Goal: Task Accomplishment & Management: Use online tool/utility

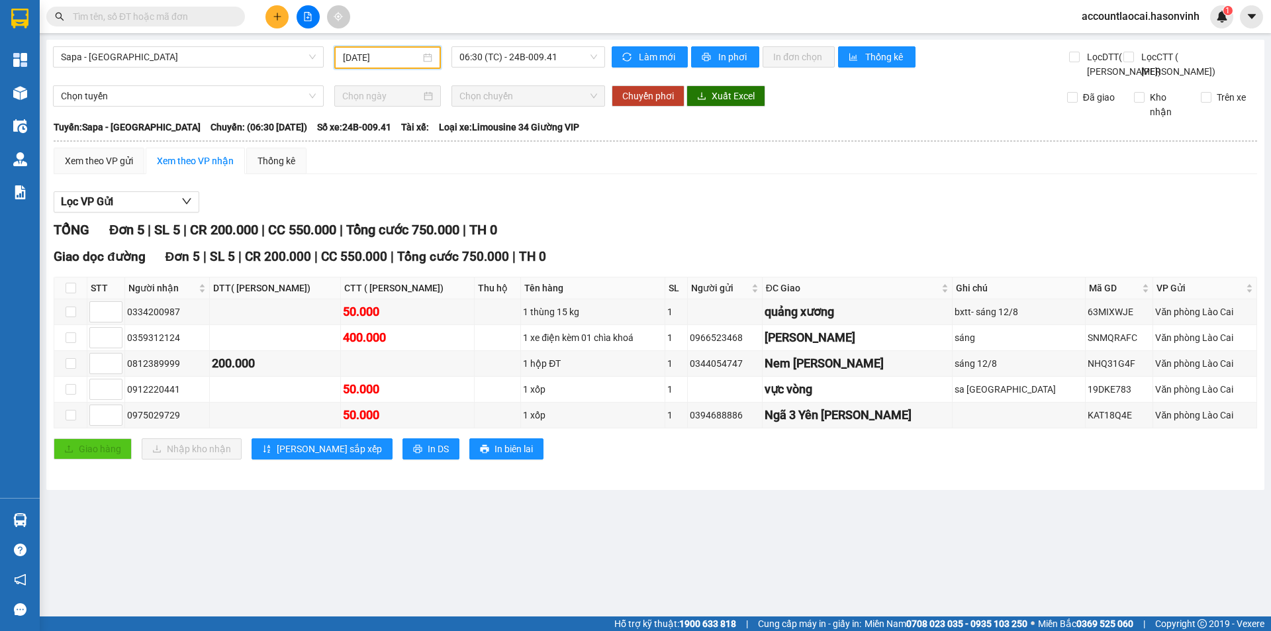
click at [527, 48] on span "06:30 (TC) - 24B-009.41" at bounding box center [528, 57] width 138 height 20
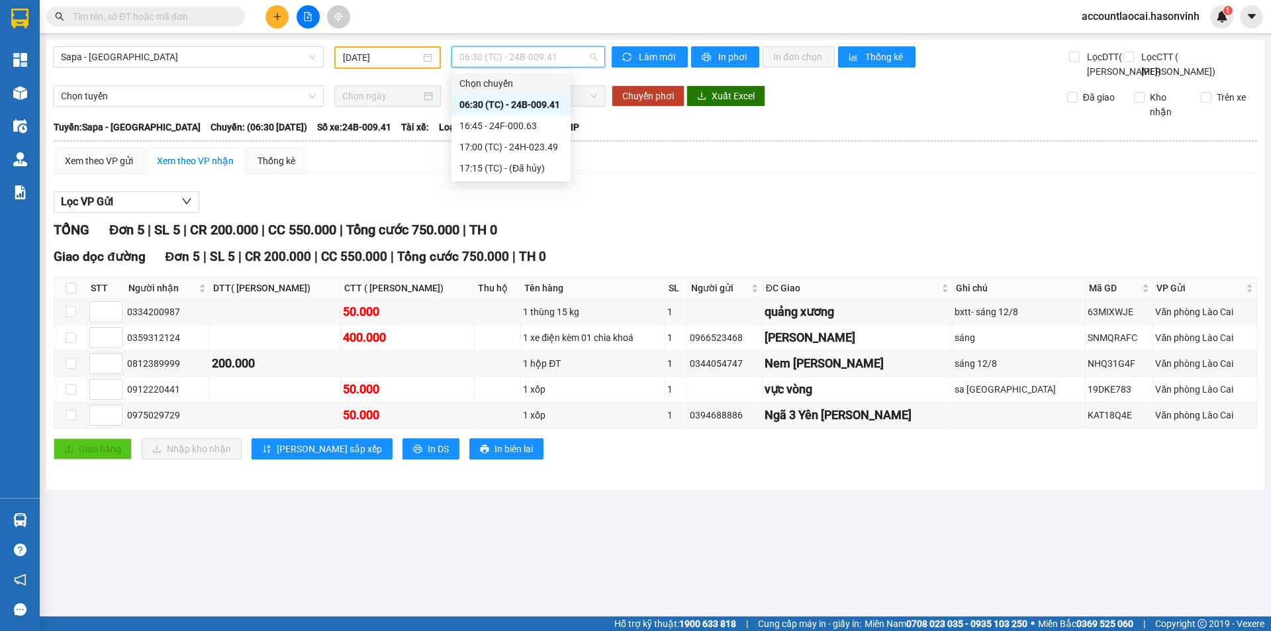
click at [354, 56] on input "[DATE]" at bounding box center [381, 57] width 77 height 15
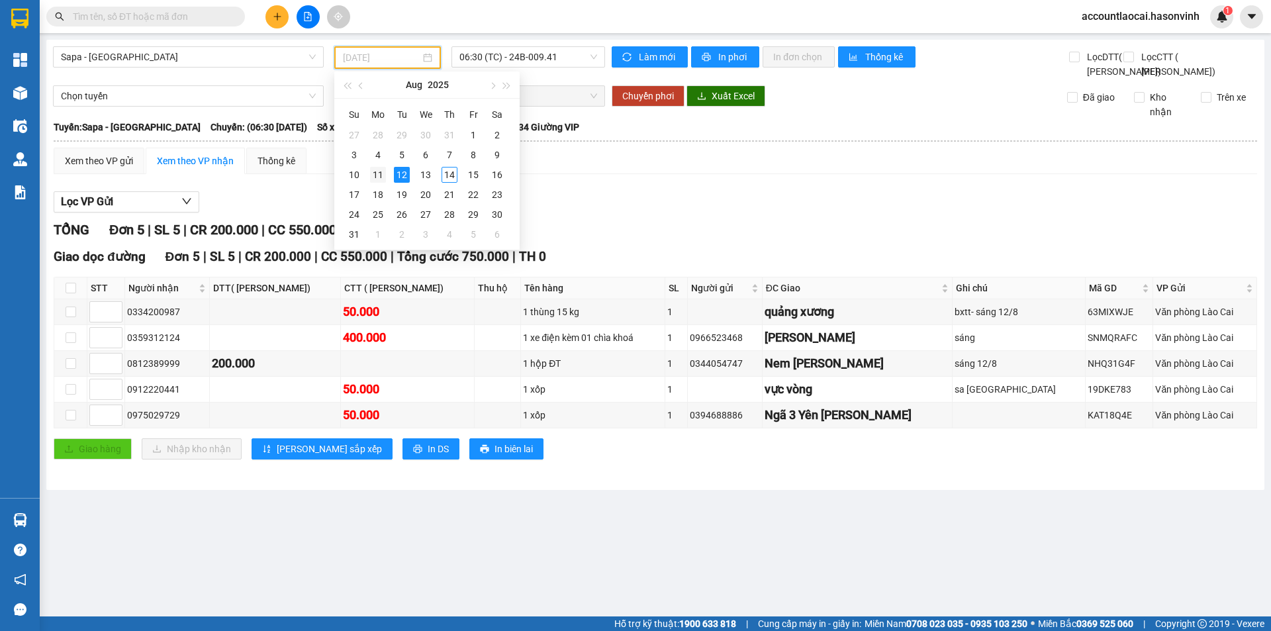
click at [382, 176] on div "11" at bounding box center [378, 175] width 16 height 16
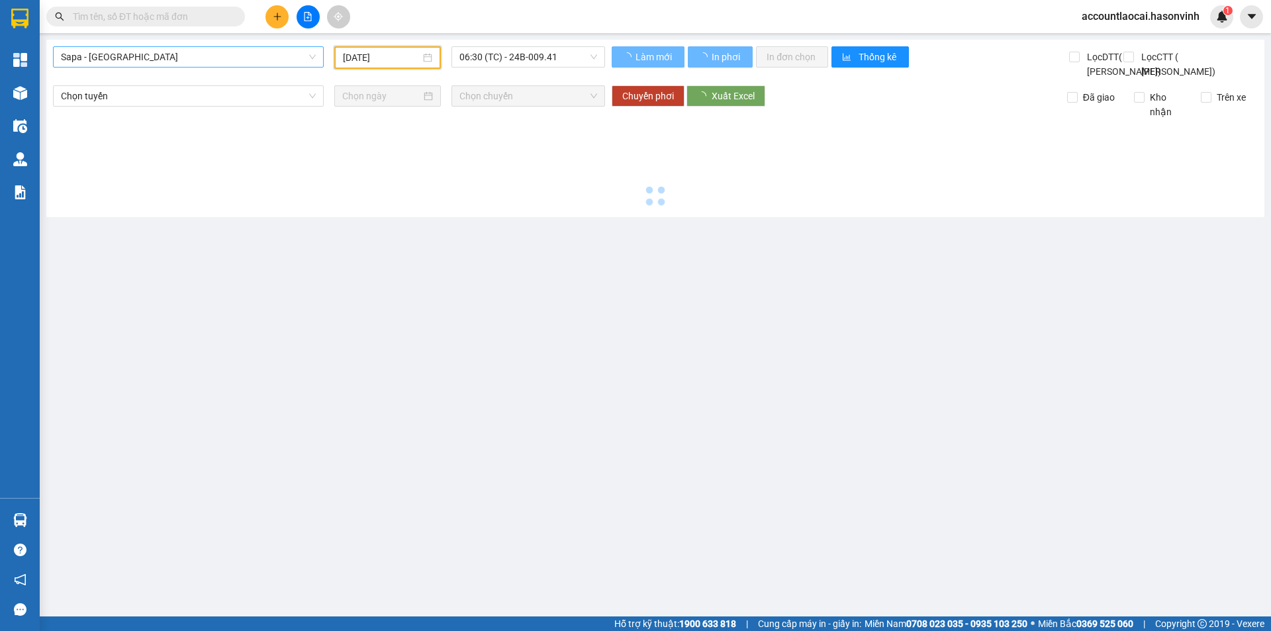
type input "[DATE]"
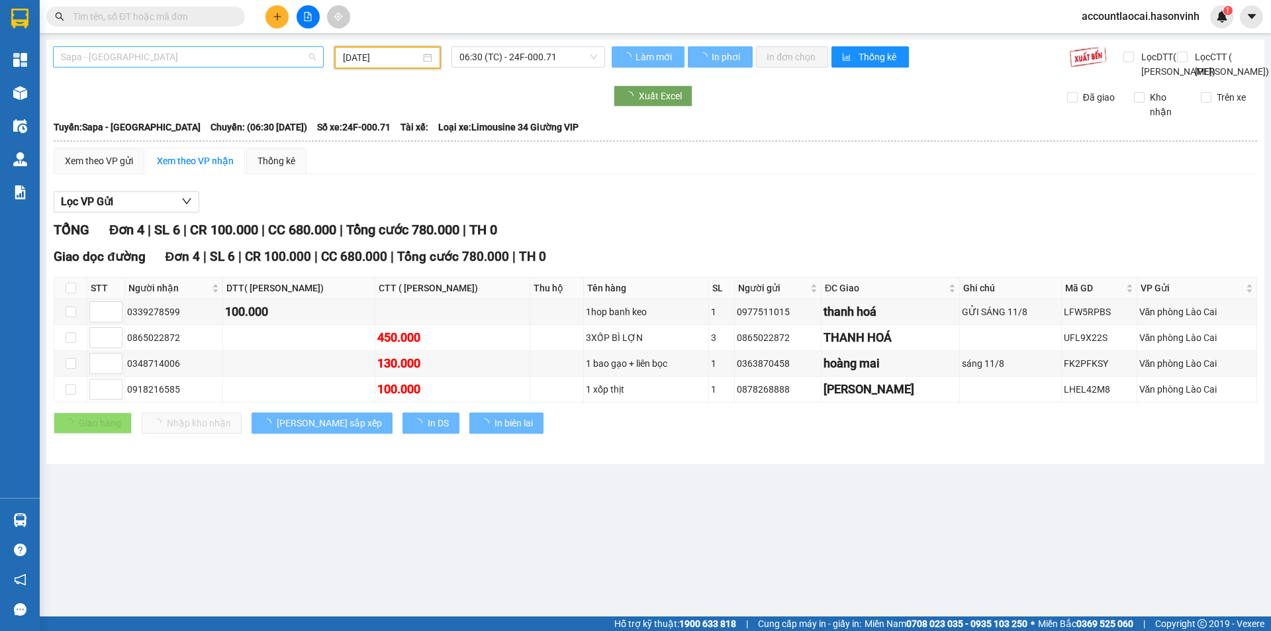
click at [162, 62] on span "Sapa - [GEOGRAPHIC_DATA]" at bounding box center [188, 57] width 255 height 20
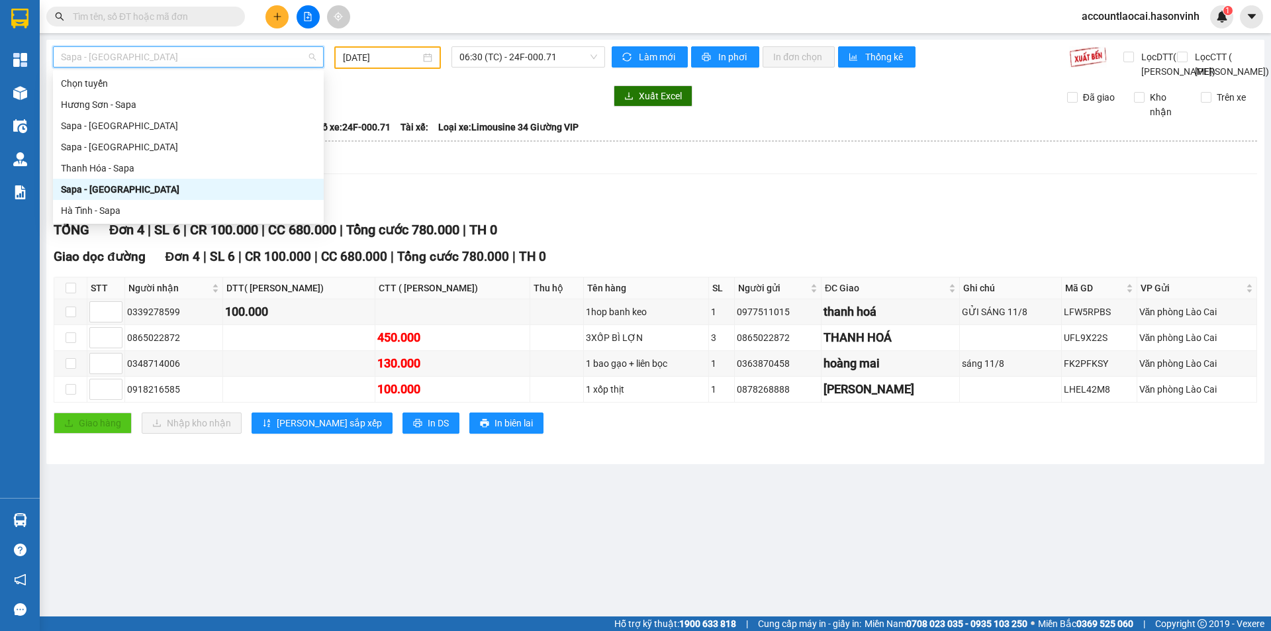
click at [111, 196] on div "Sapa - [GEOGRAPHIC_DATA]" at bounding box center [188, 189] width 255 height 15
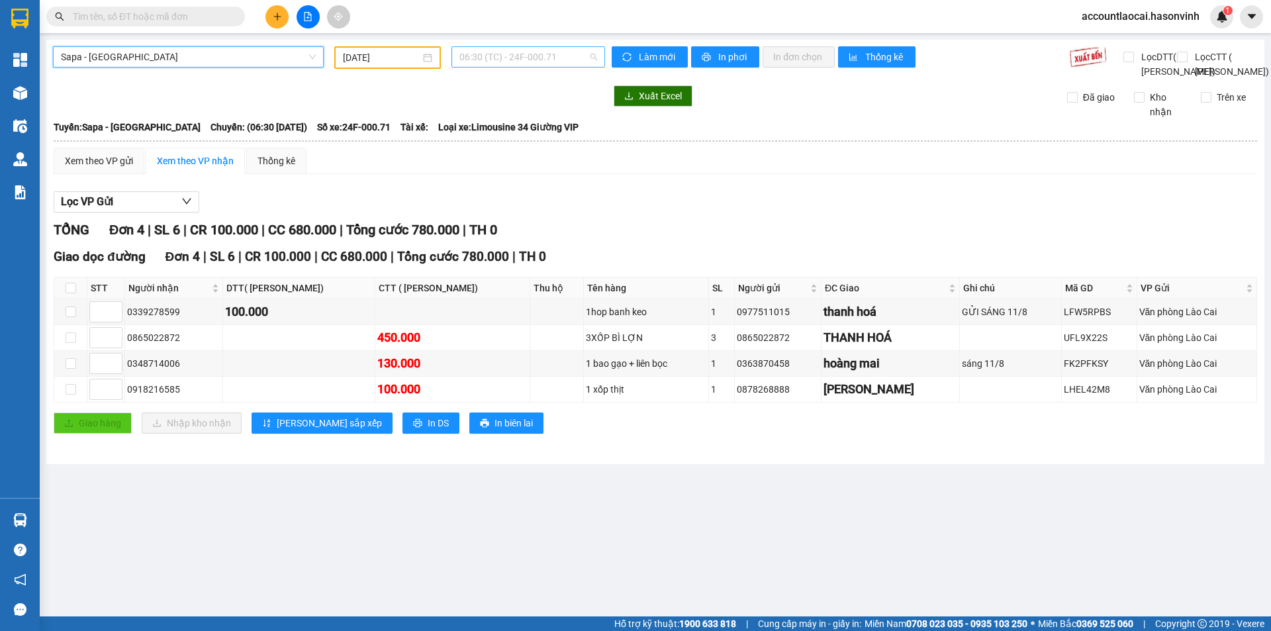
click at [500, 52] on span "06:30 (TC) - 24F-000.71" at bounding box center [528, 57] width 138 height 20
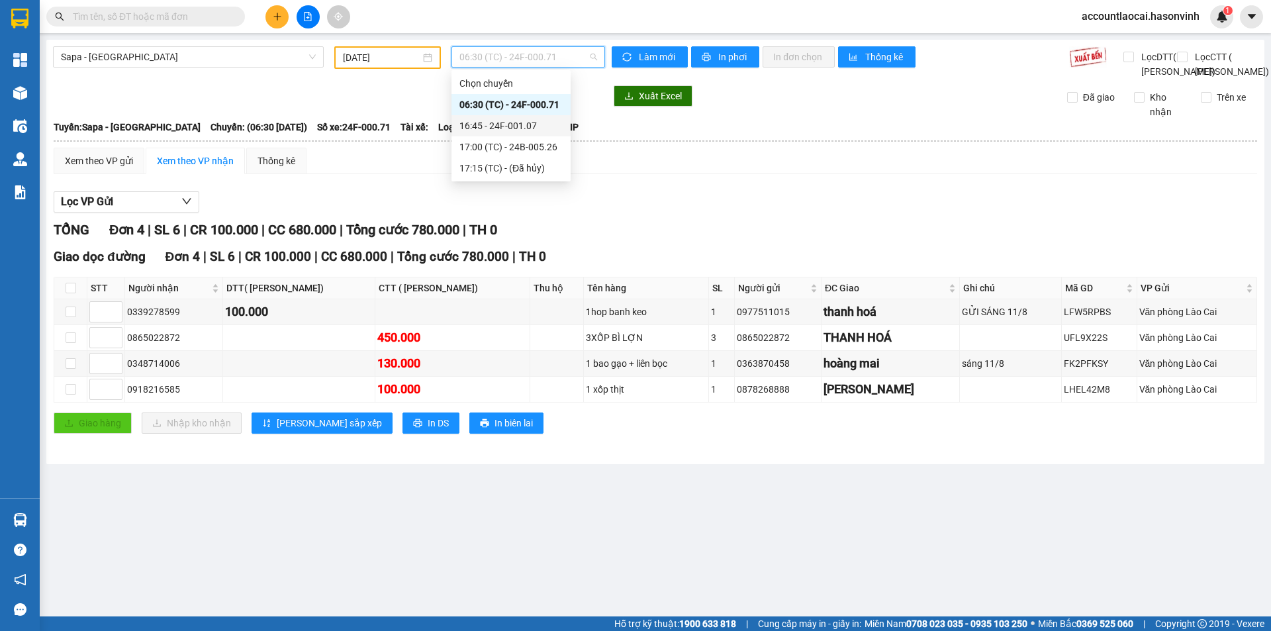
click at [524, 126] on div "16:45 - 24F-001.07" at bounding box center [510, 125] width 103 height 15
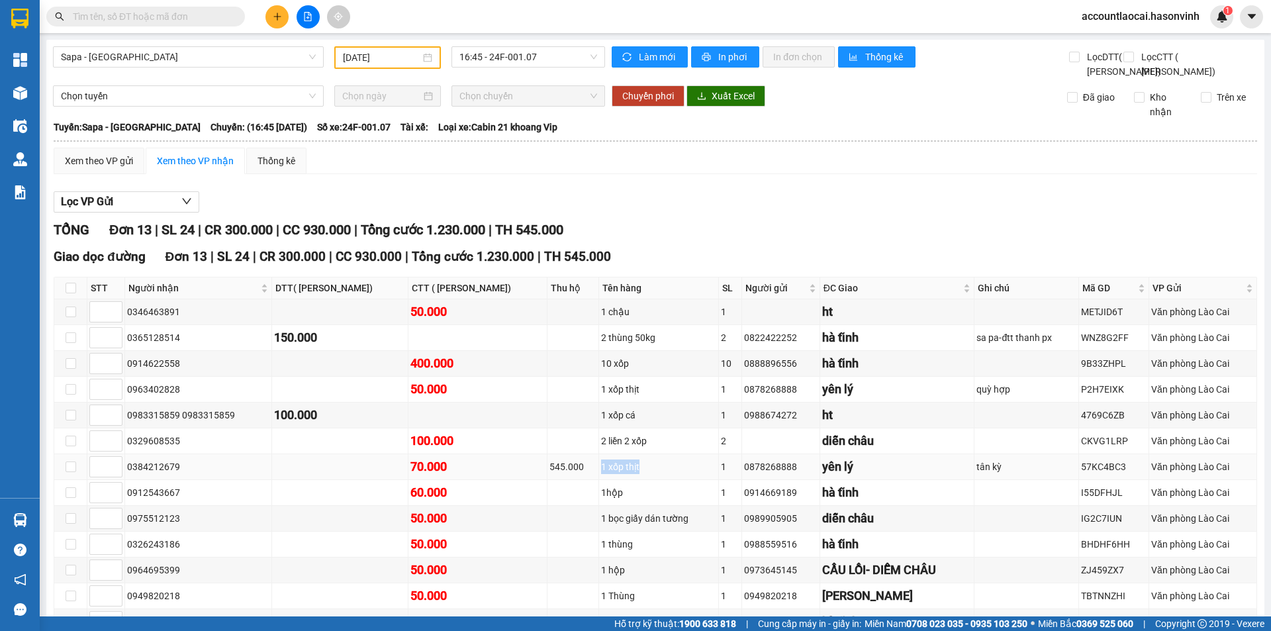
drag, startPoint x: 582, startPoint y: 496, endPoint x: 628, endPoint y: 498, distance: 45.7
click at [628, 474] on div "1 xốp thịt" at bounding box center [658, 466] width 115 height 15
copy div "1 xốp thịt"
drag, startPoint x: 779, startPoint y: 494, endPoint x: 725, endPoint y: 494, distance: 53.6
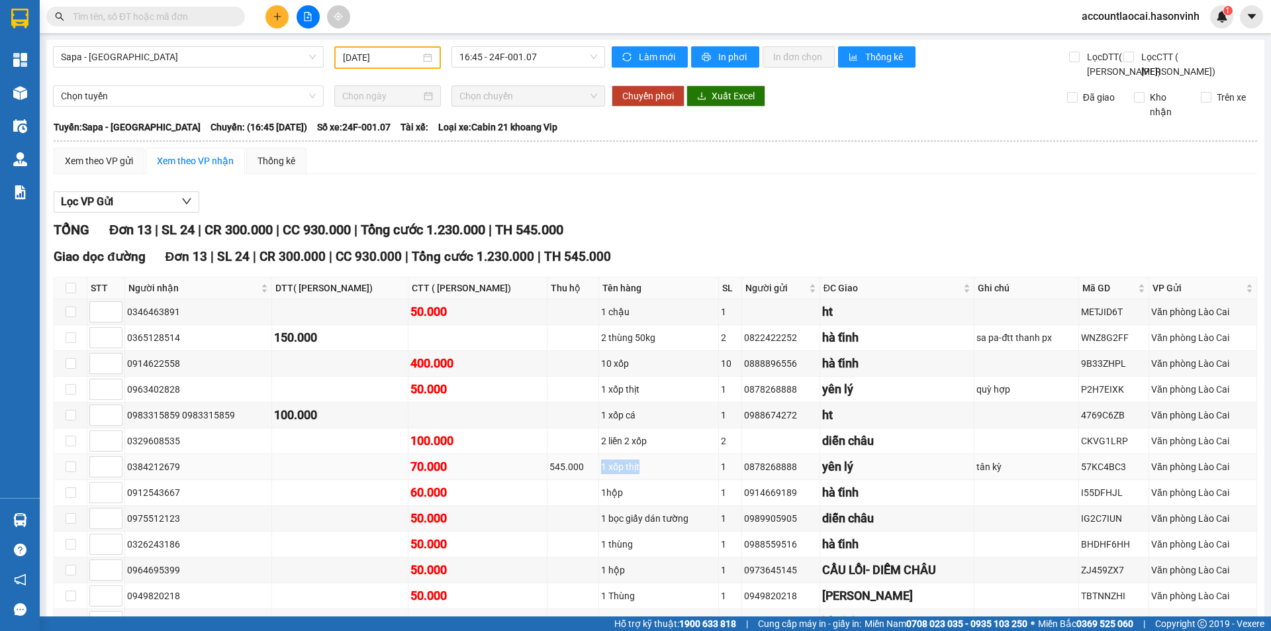
click at [744, 474] on div "0878268888" at bounding box center [780, 466] width 73 height 15
copy div "0878268888"
drag, startPoint x: 128, startPoint y: 494, endPoint x: 210, endPoint y: 494, distance: 81.4
click at [210, 474] on div "0384212679" at bounding box center [198, 466] width 142 height 15
copy div "0384212679"
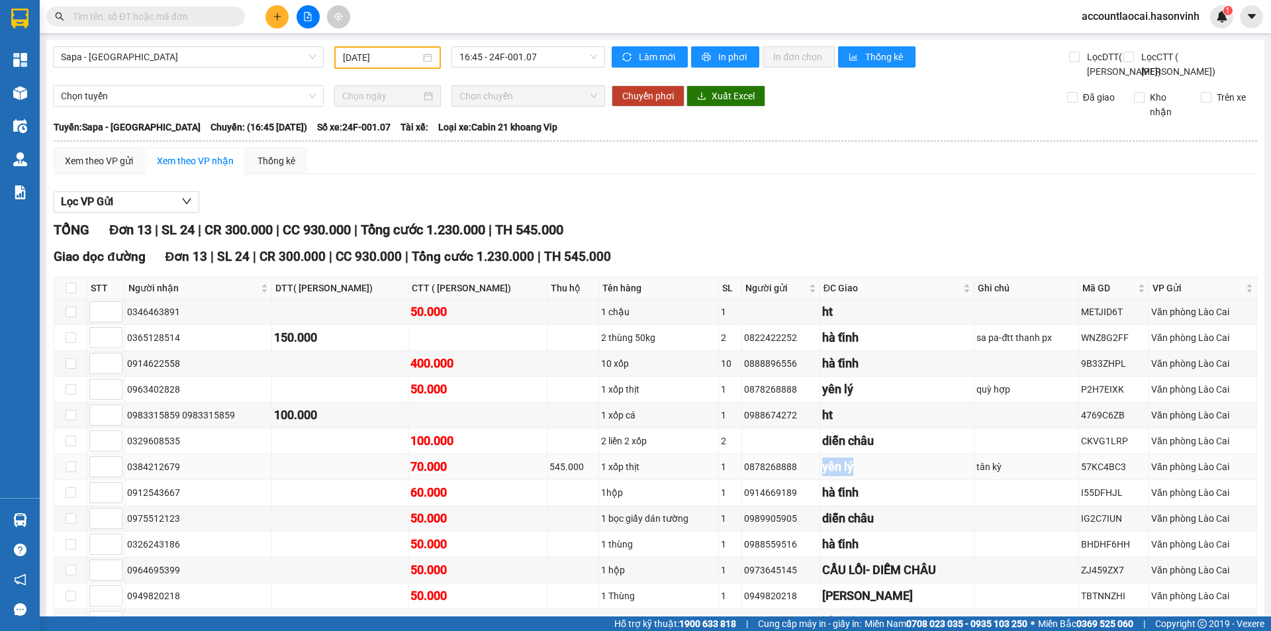
drag, startPoint x: 804, startPoint y: 497, endPoint x: 841, endPoint y: 497, distance: 37.1
click at [841, 476] on div "yên lý" at bounding box center [897, 466] width 150 height 19
copy div "yên lý"
